Goal: Transaction & Acquisition: Purchase product/service

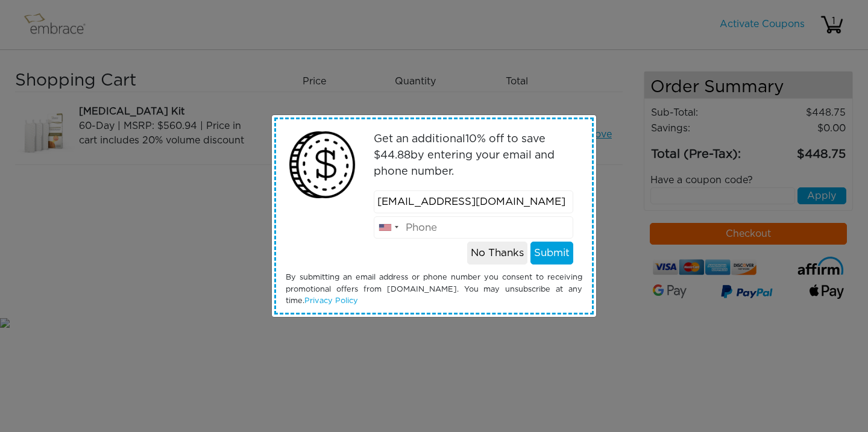
type input "[EMAIL_ADDRESS][DOMAIN_NAME]"
type input "3234287728"
click at [549, 253] on button "Submit" at bounding box center [551, 253] width 43 height 23
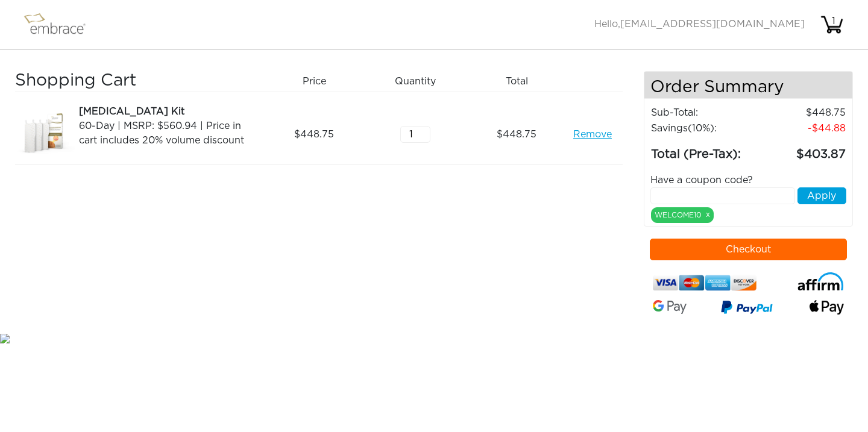
click at [677, 196] on input "text" at bounding box center [722, 195] width 145 height 17
type input "TUCKORTREAT"
click at [817, 192] on button "Apply" at bounding box center [821, 195] width 49 height 17
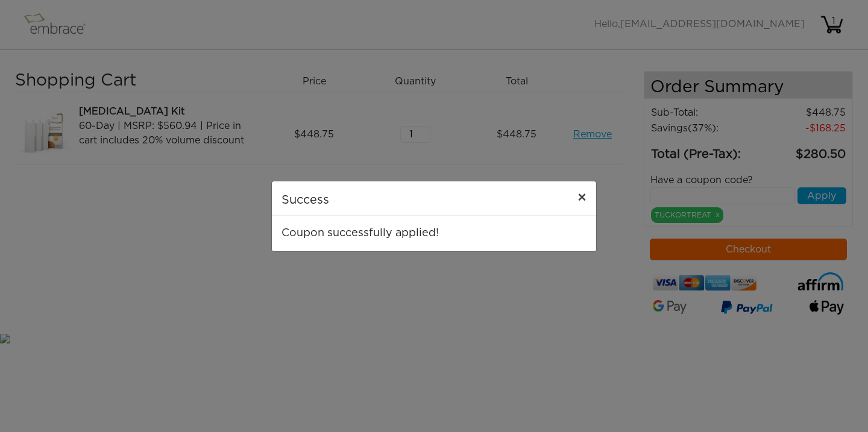
click at [580, 194] on span "×" at bounding box center [581, 198] width 9 height 14
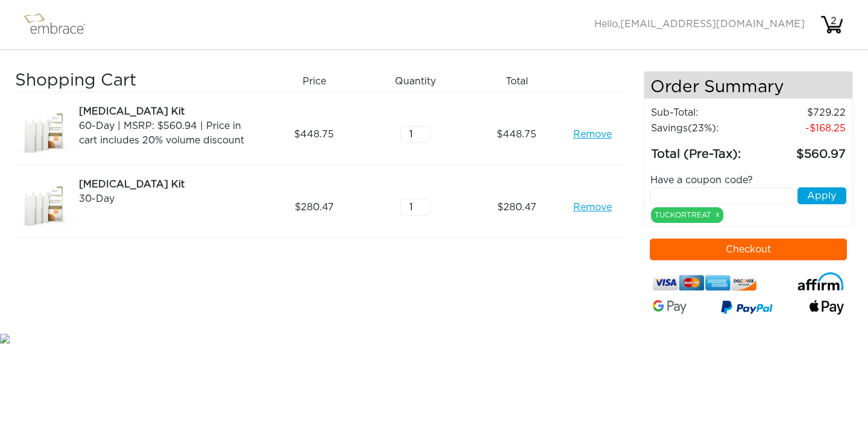
click at [591, 208] on link "Remove" at bounding box center [592, 207] width 39 height 14
click at [587, 136] on link "Remove" at bounding box center [592, 134] width 39 height 14
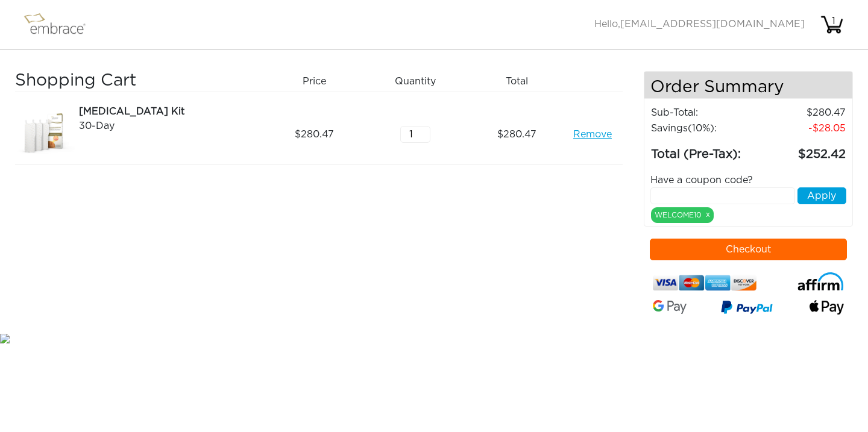
click at [665, 195] on input "text" at bounding box center [722, 195] width 145 height 17
type input "TUCKORTREAT"
click at [834, 186] on div "Have a coupon code?" at bounding box center [748, 180] width 215 height 14
click at [834, 196] on button "Apply" at bounding box center [821, 195] width 49 height 17
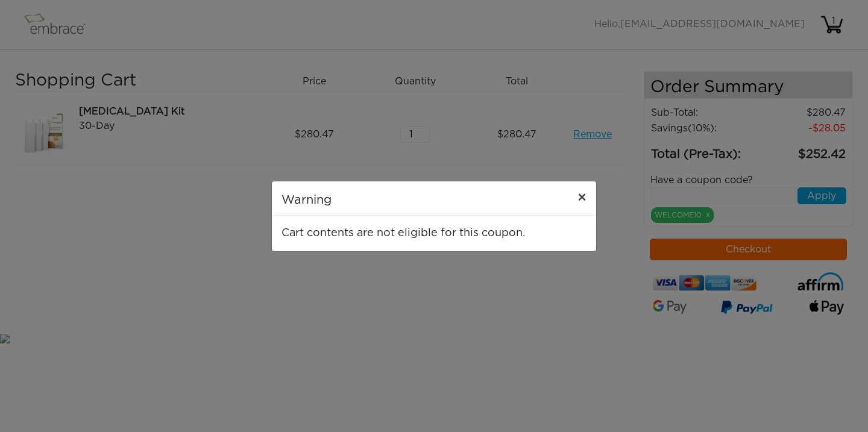
click at [583, 196] on span "×" at bounding box center [581, 198] width 9 height 14
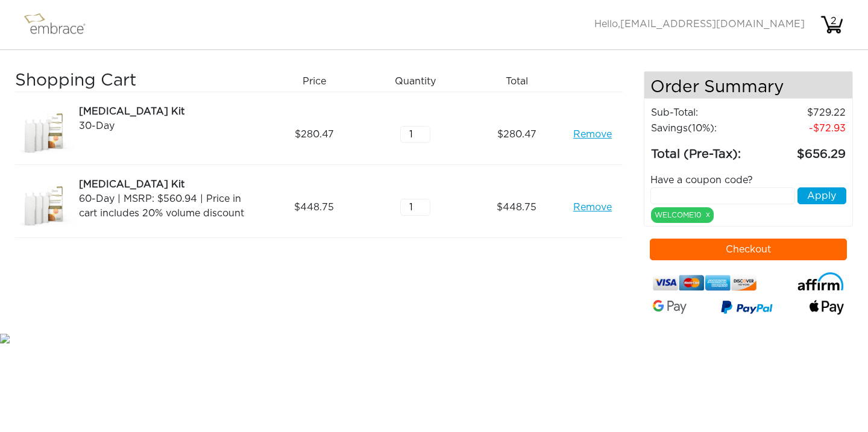
click at [591, 133] on link "Remove" at bounding box center [592, 134] width 39 height 14
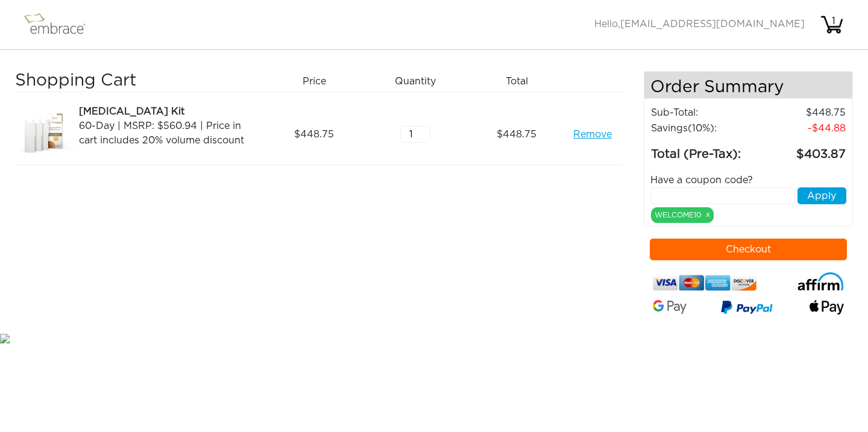
click at [666, 197] on input "text" at bounding box center [722, 195] width 145 height 17
type input "TUCKORTREAT"
click at [819, 195] on button "Apply" at bounding box center [821, 195] width 49 height 17
